Goal: Information Seeking & Learning: Find specific fact

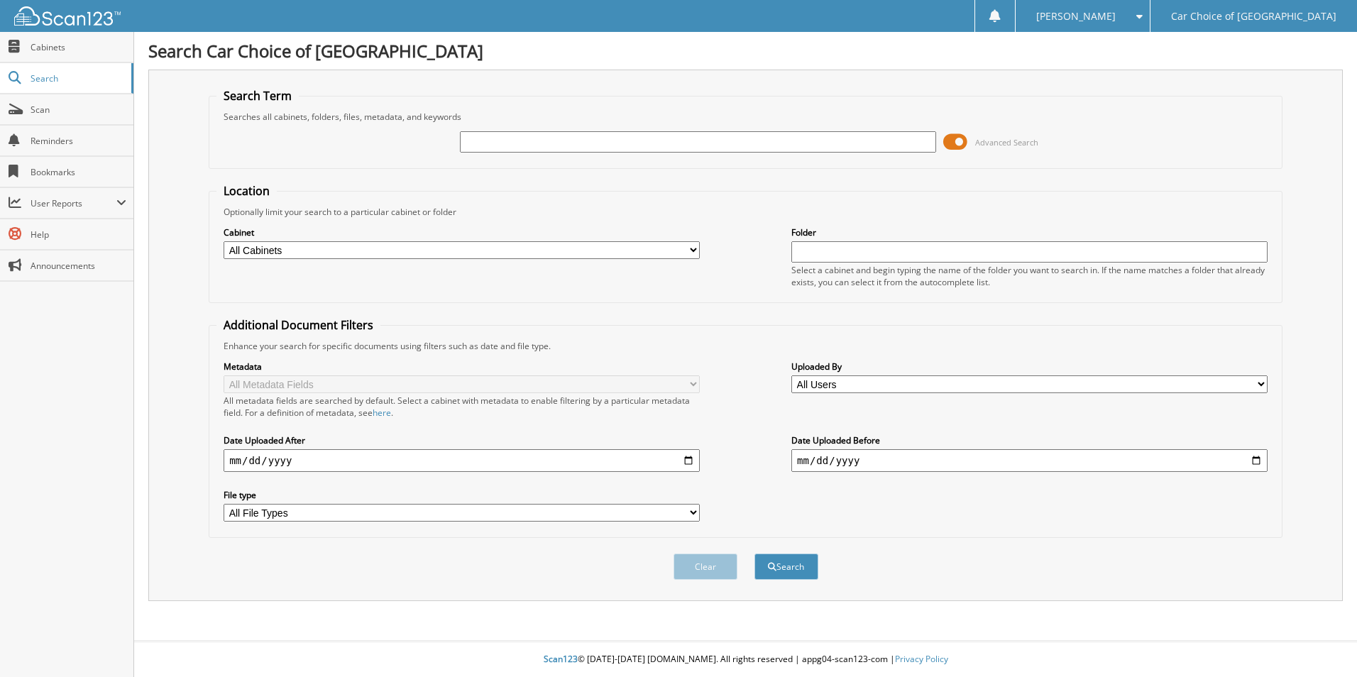
click at [547, 127] on div "Advanced Search" at bounding box center [745, 142] width 1058 height 38
click at [540, 136] on input "text" at bounding box center [698, 141] width 476 height 21
type input "H"
type input "[PERSON_NAME]"
click at [710, 574] on button "Clear" at bounding box center [706, 567] width 64 height 26
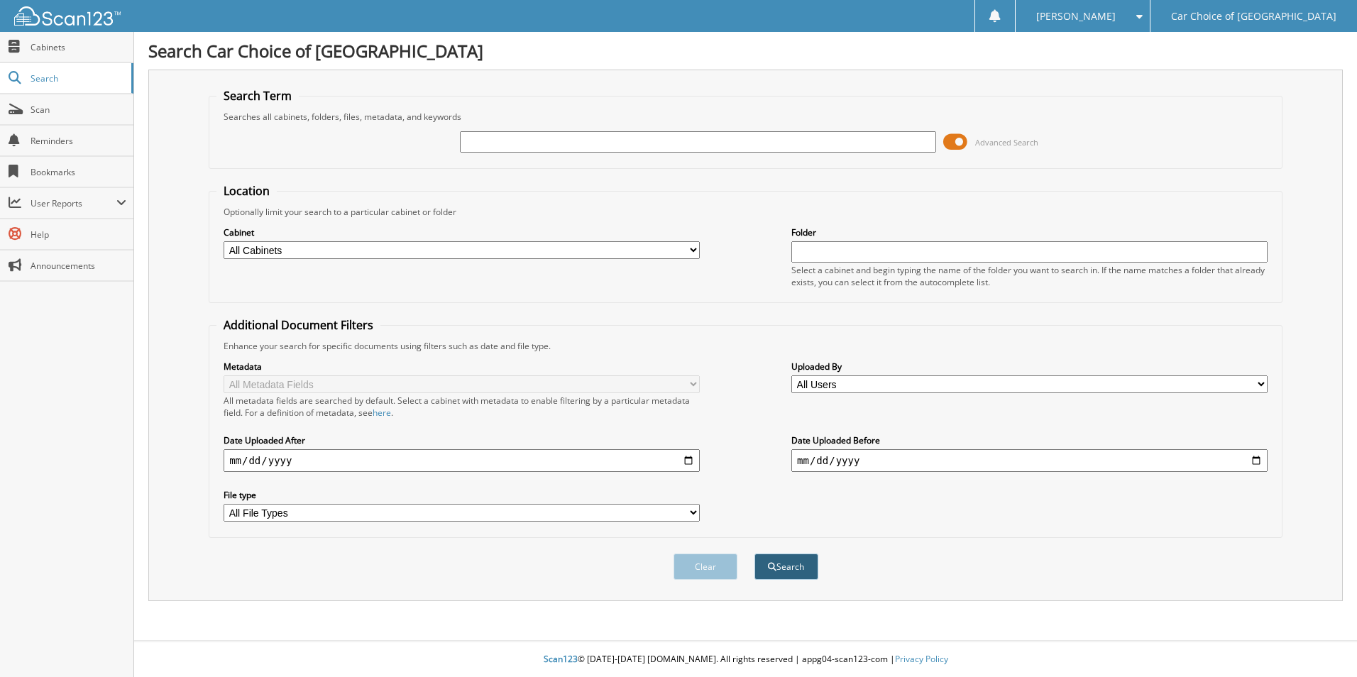
click at [779, 564] on button "Search" at bounding box center [786, 567] width 64 height 26
click at [488, 148] on input "text" at bounding box center [698, 141] width 476 height 21
type input "[PERSON_NAME]"
click at [754, 554] on button "Search" at bounding box center [786, 567] width 64 height 26
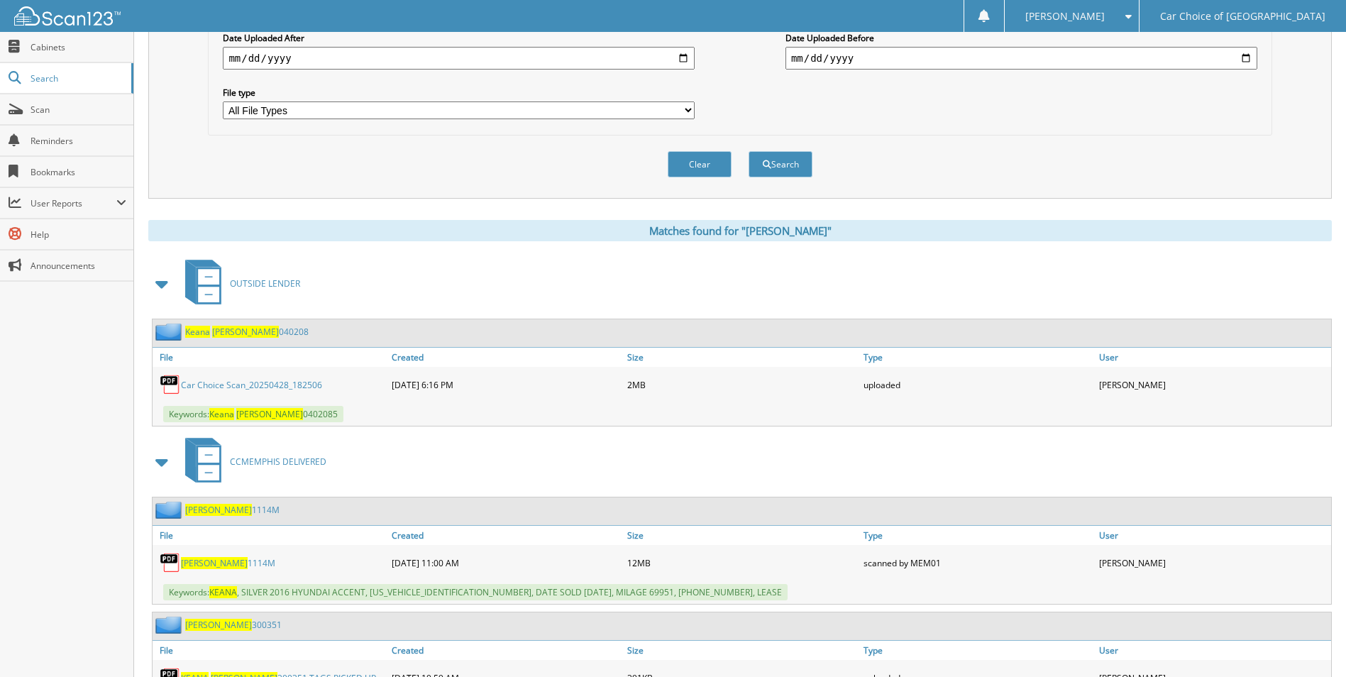
scroll to position [426, 0]
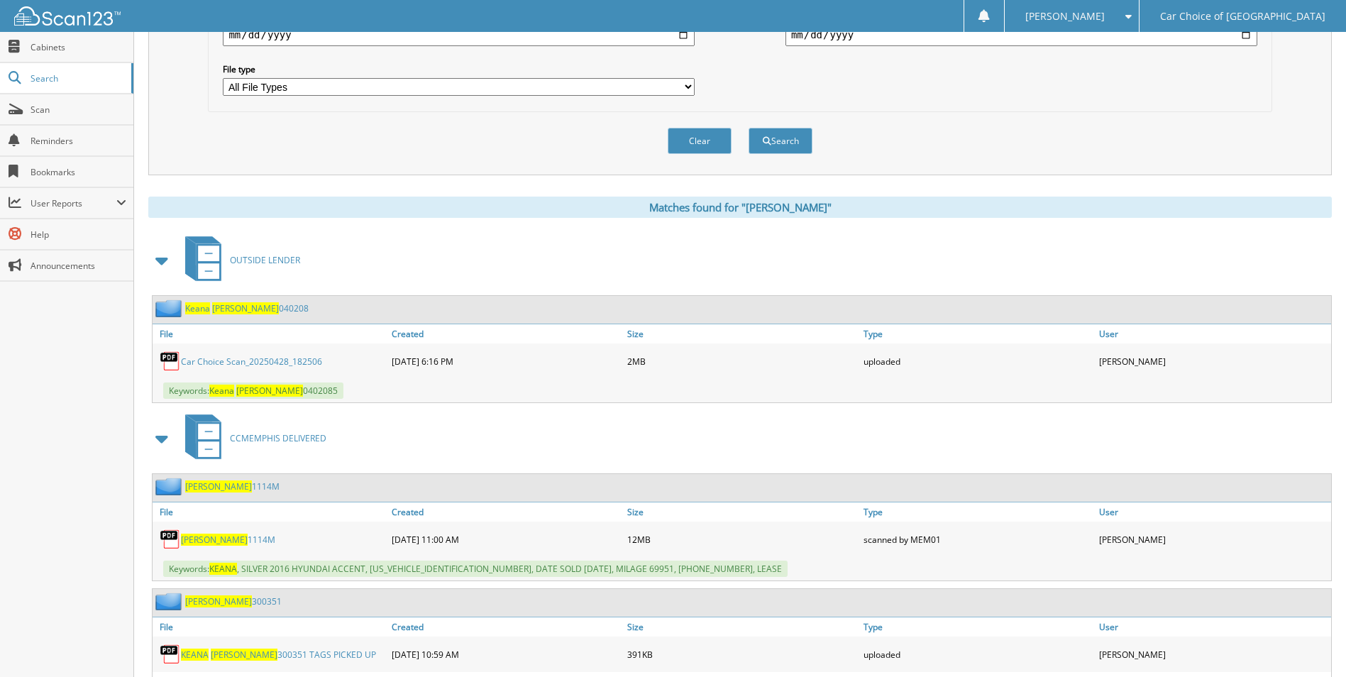
click at [278, 365] on link "Car Choice Scan_20250428_182506" at bounding box center [251, 362] width 141 height 12
